Goal: Check status: Check status

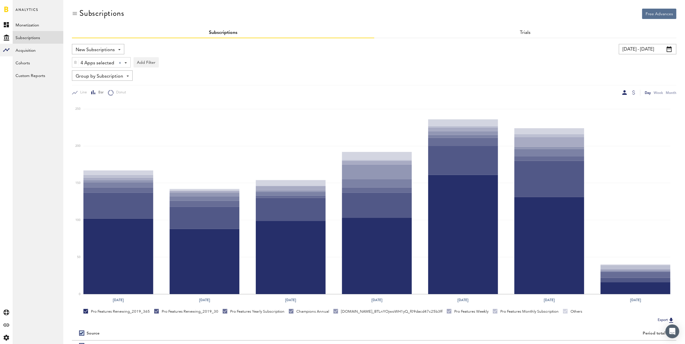
click at [648, 48] on input "[DATE] - [DATE]" at bounding box center [648, 49] width 58 height 10
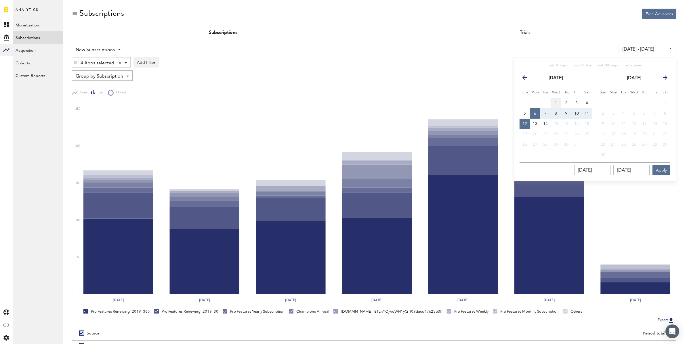
click at [555, 102] on span "1" at bounding box center [556, 103] width 2 height 4
type input "[DATE] - [DATE]"
type input "[DATE]"
click at [546, 122] on span "14" at bounding box center [545, 124] width 5 height 4
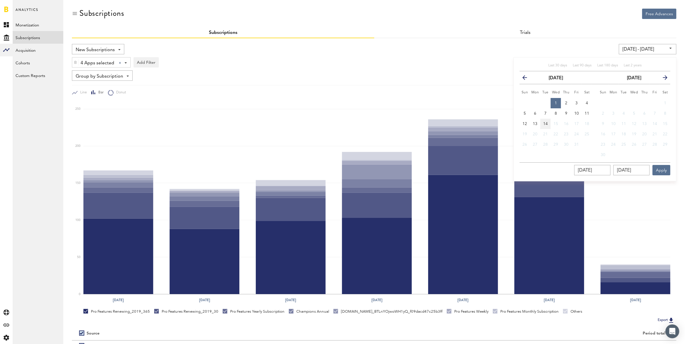
type input "[DATE] - [DATE]"
type input "[DATE]"
click at [662, 170] on button "Apply" at bounding box center [662, 170] width 18 height 10
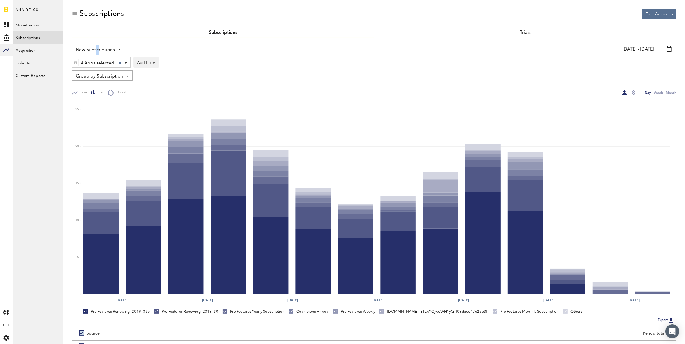
click at [95, 49] on span "New Subscriptions" at bounding box center [95, 50] width 39 height 10
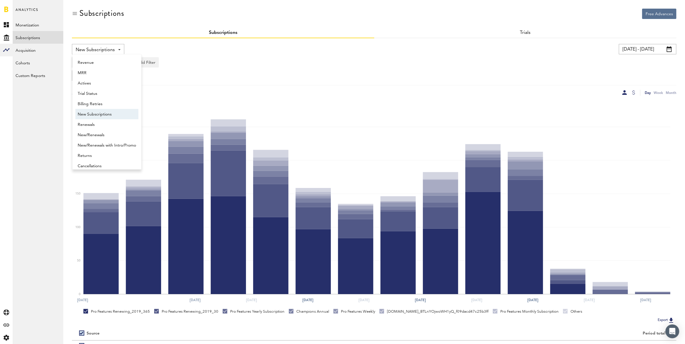
scroll to position [5, 0]
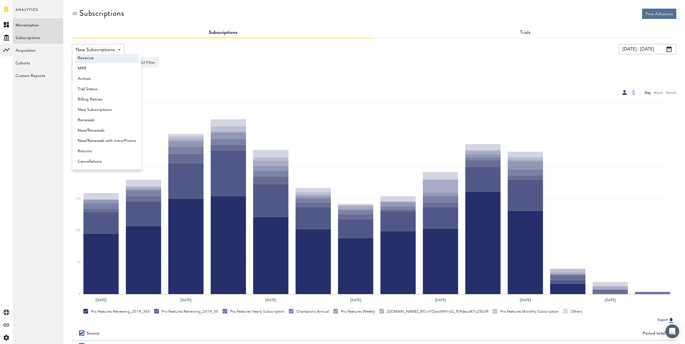
click at [34, 23] on link "Monetization" at bounding box center [38, 24] width 51 height 13
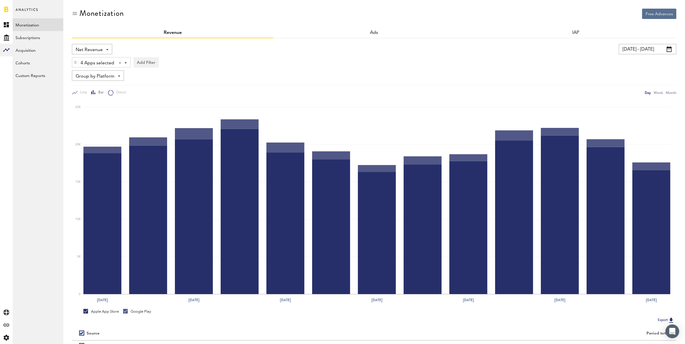
click at [103, 50] on div "Net Revenue Net Revenue Gross Revenue Profit" at bounding box center [92, 49] width 40 height 10
click at [95, 74] on span "Gross Revenue" at bounding box center [92, 73] width 29 height 10
click at [298, 79] on div "Group by Platform Group by Platform Group by Revenue Type Group by App" at bounding box center [374, 75] width 605 height 10
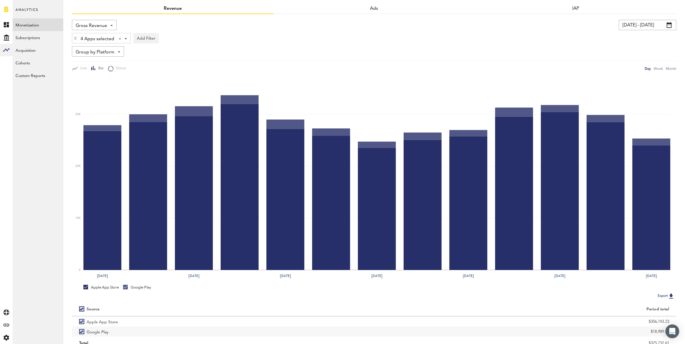
scroll to position [48, 0]
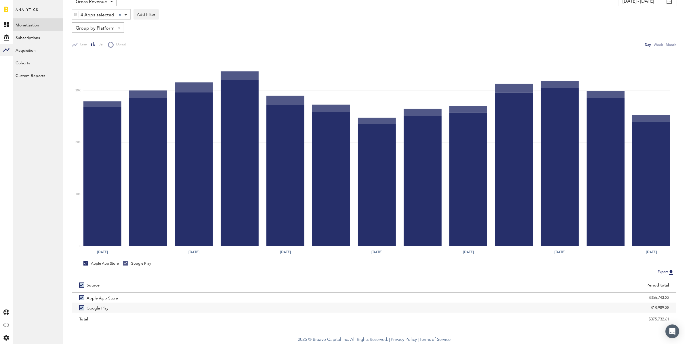
click at [73, 13] on div at bounding box center [75, 14] width 6 height 10
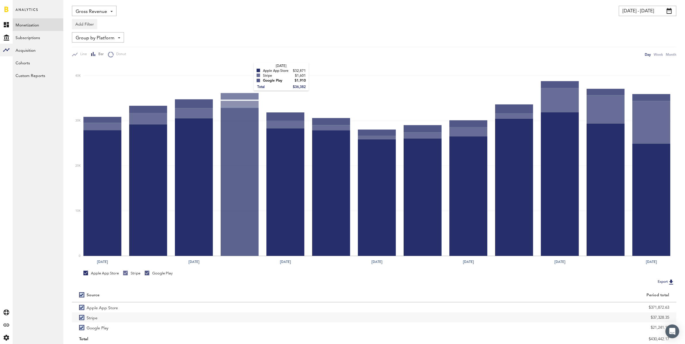
scroll to position [58, 0]
